Goal: Browse casually: Explore the website without a specific task or goal

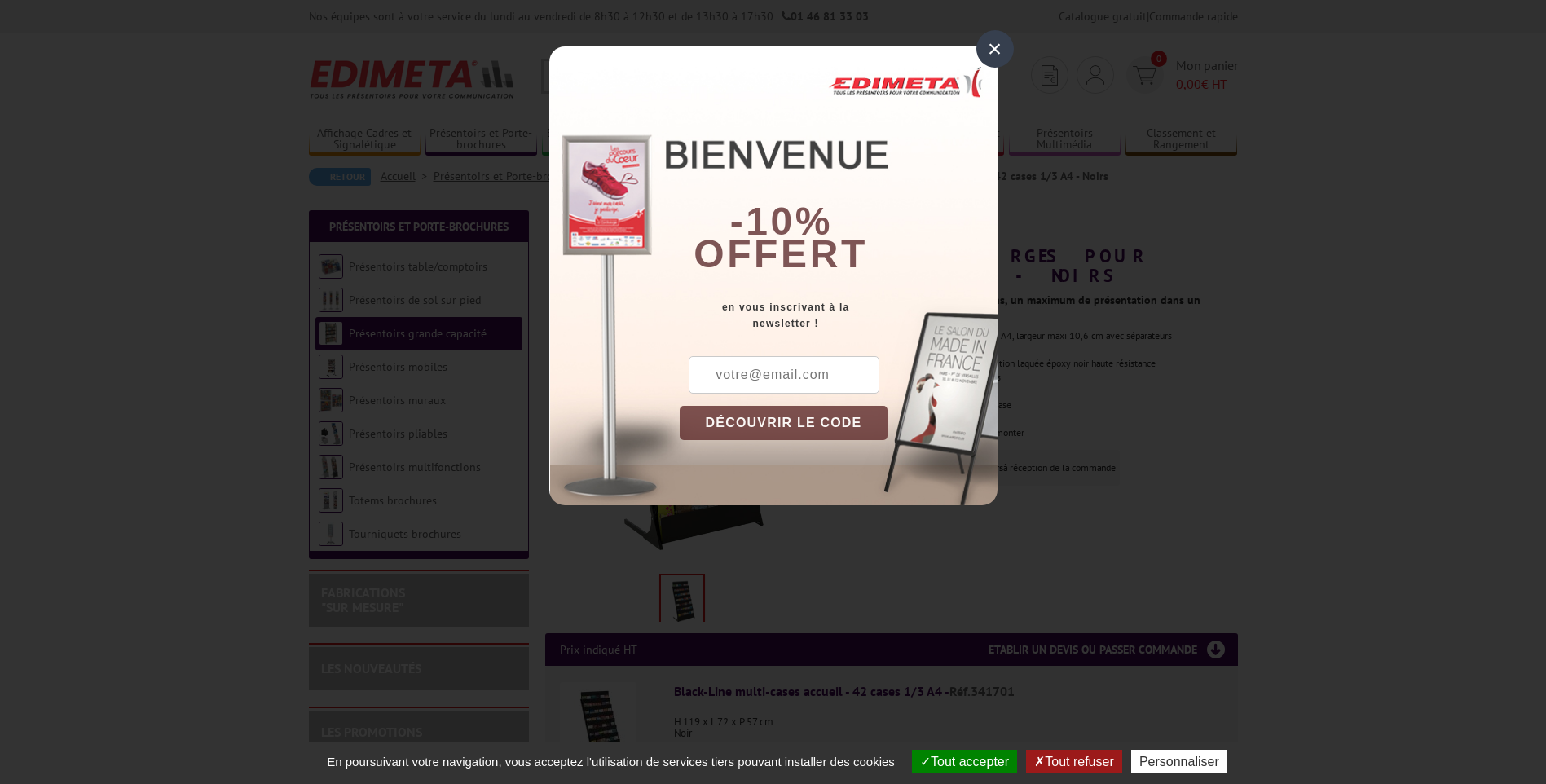
click at [993, 53] on div "×" at bounding box center [995, 48] width 37 height 37
